Goal: Find specific page/section

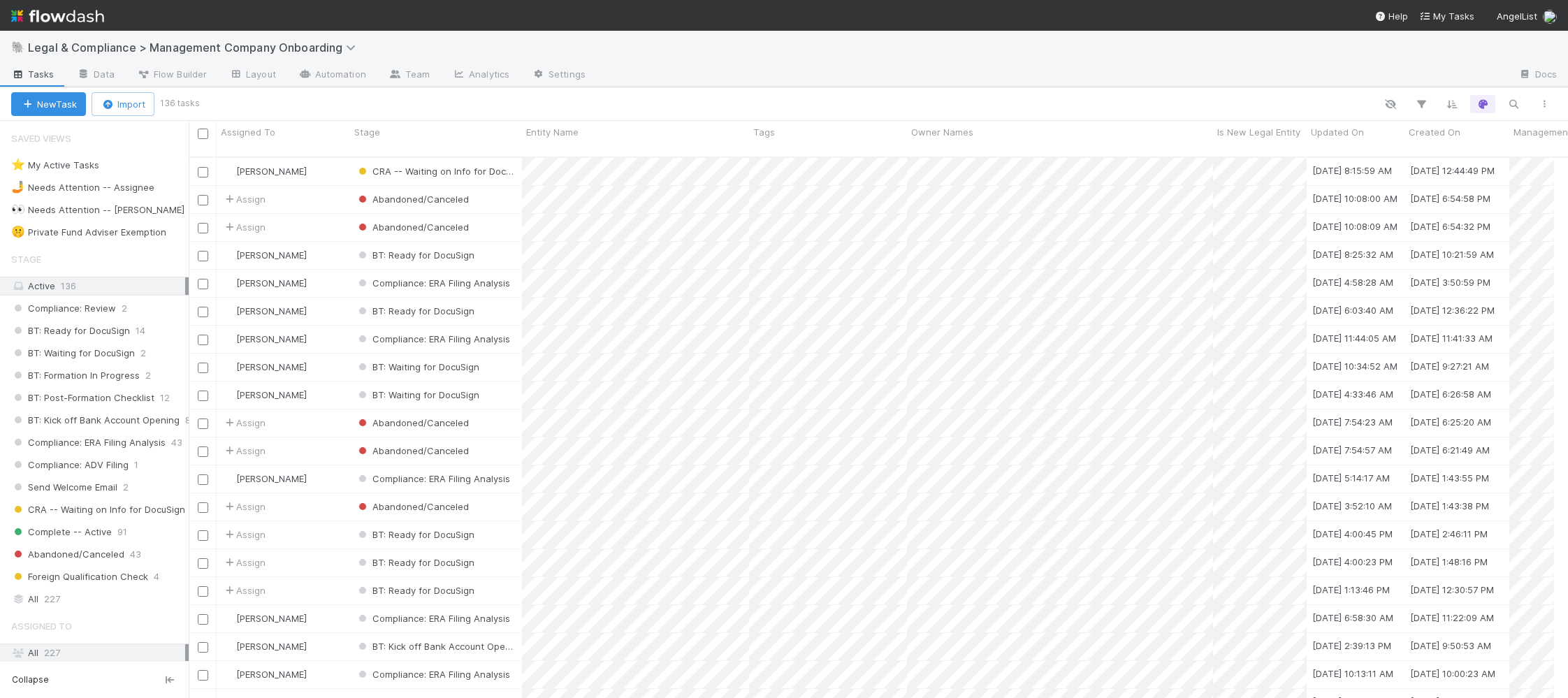
scroll to position [539, 1351]
click at [90, 25] on img at bounding box center [57, 16] width 93 height 24
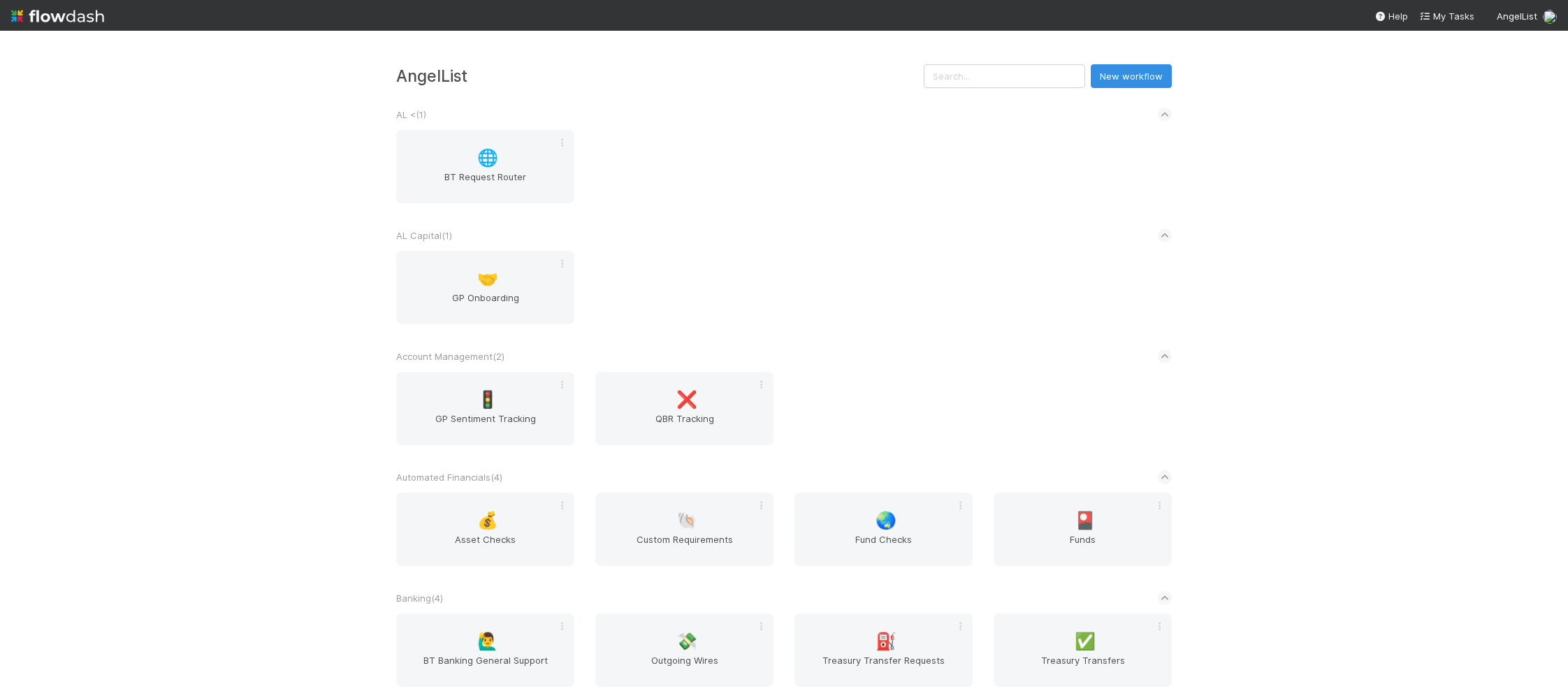
click at [1004, 63] on div "AngelList New workflow AL < ( 1 ) 🌐 BT Request Router AL Capital ( 1 ) 🤝 GP Onb…" at bounding box center [784, 363] width 1568 height 667
click at [1003, 68] on input "text" at bounding box center [1004, 76] width 161 height 24
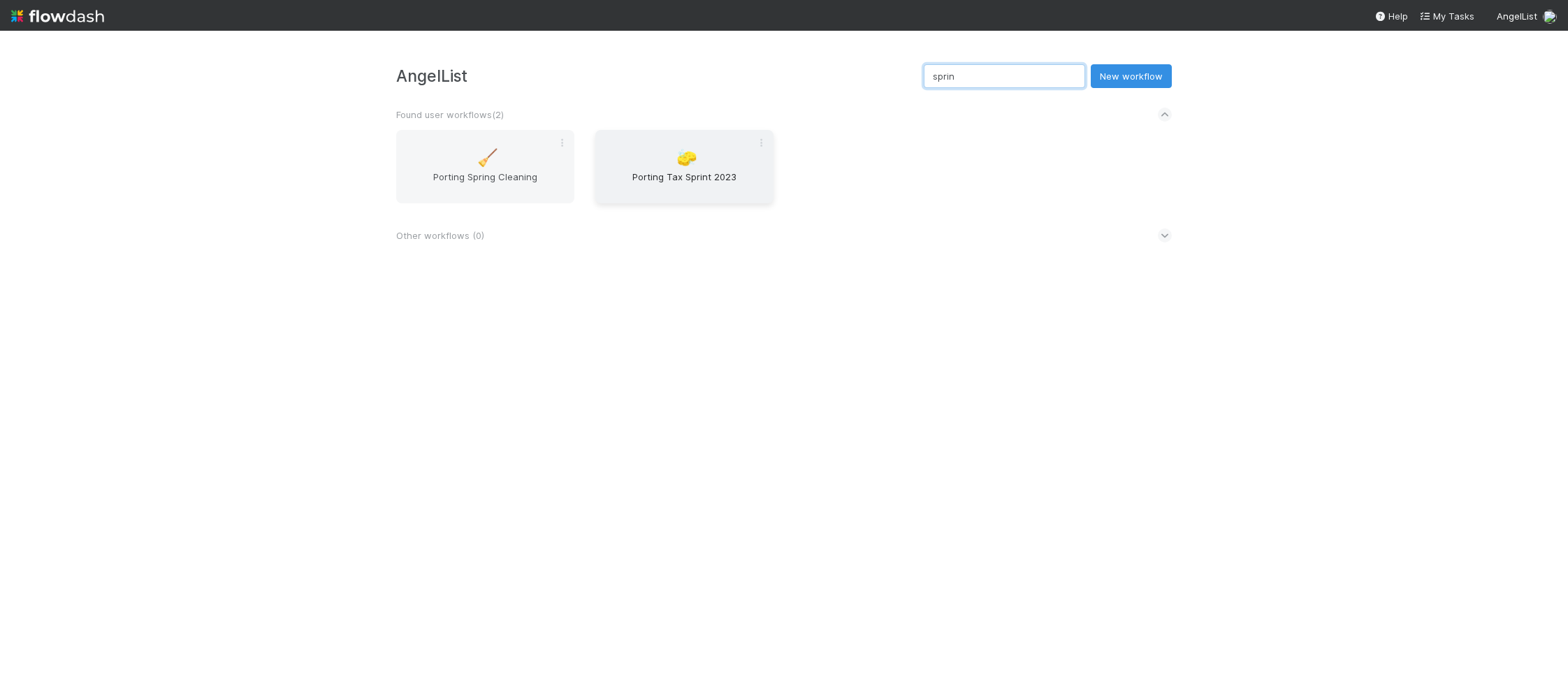
type input "sprin"
click at [681, 173] on span "Porting Tax Sprint 2023" at bounding box center [684, 184] width 167 height 28
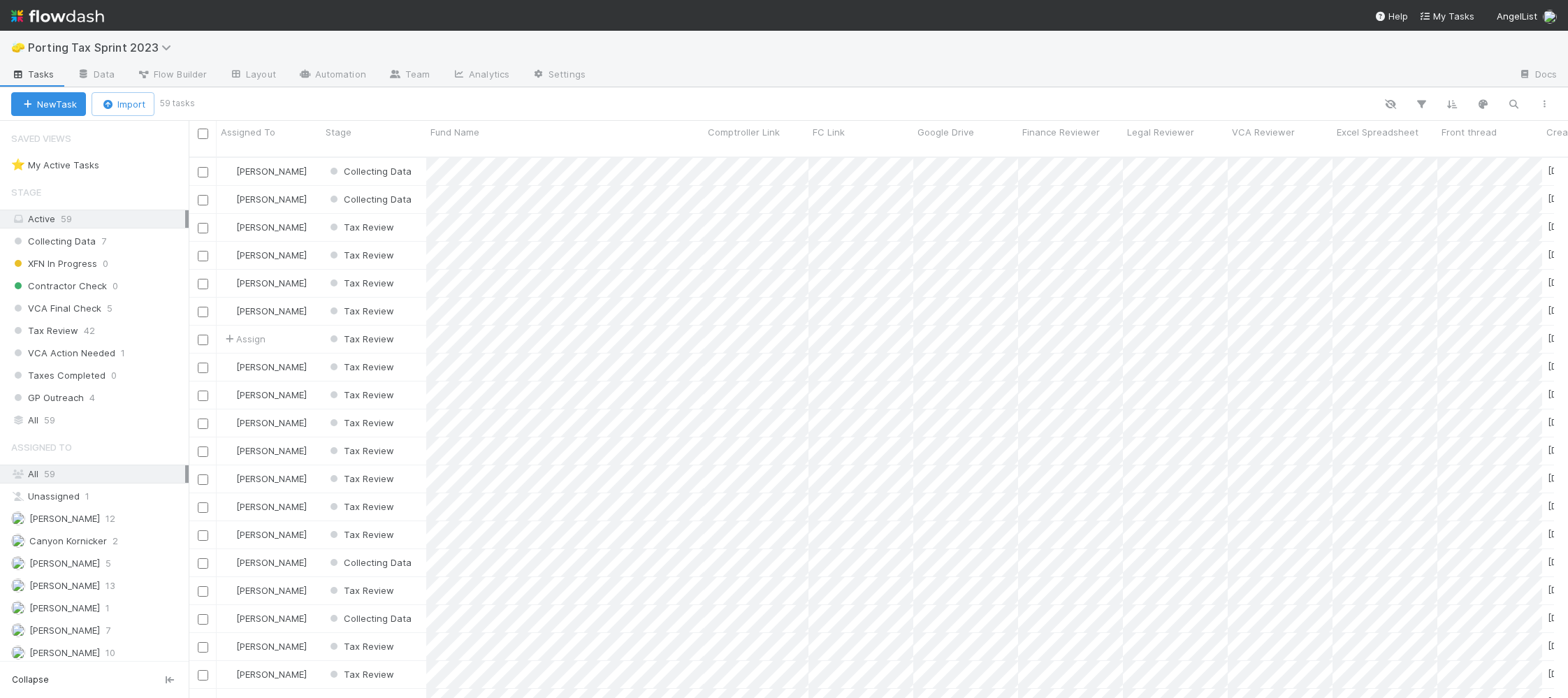
scroll to position [539, 1351]
click at [1508, 102] on icon "button" at bounding box center [1513, 104] width 14 height 13
